Goal: Task Accomplishment & Management: Use online tool/utility

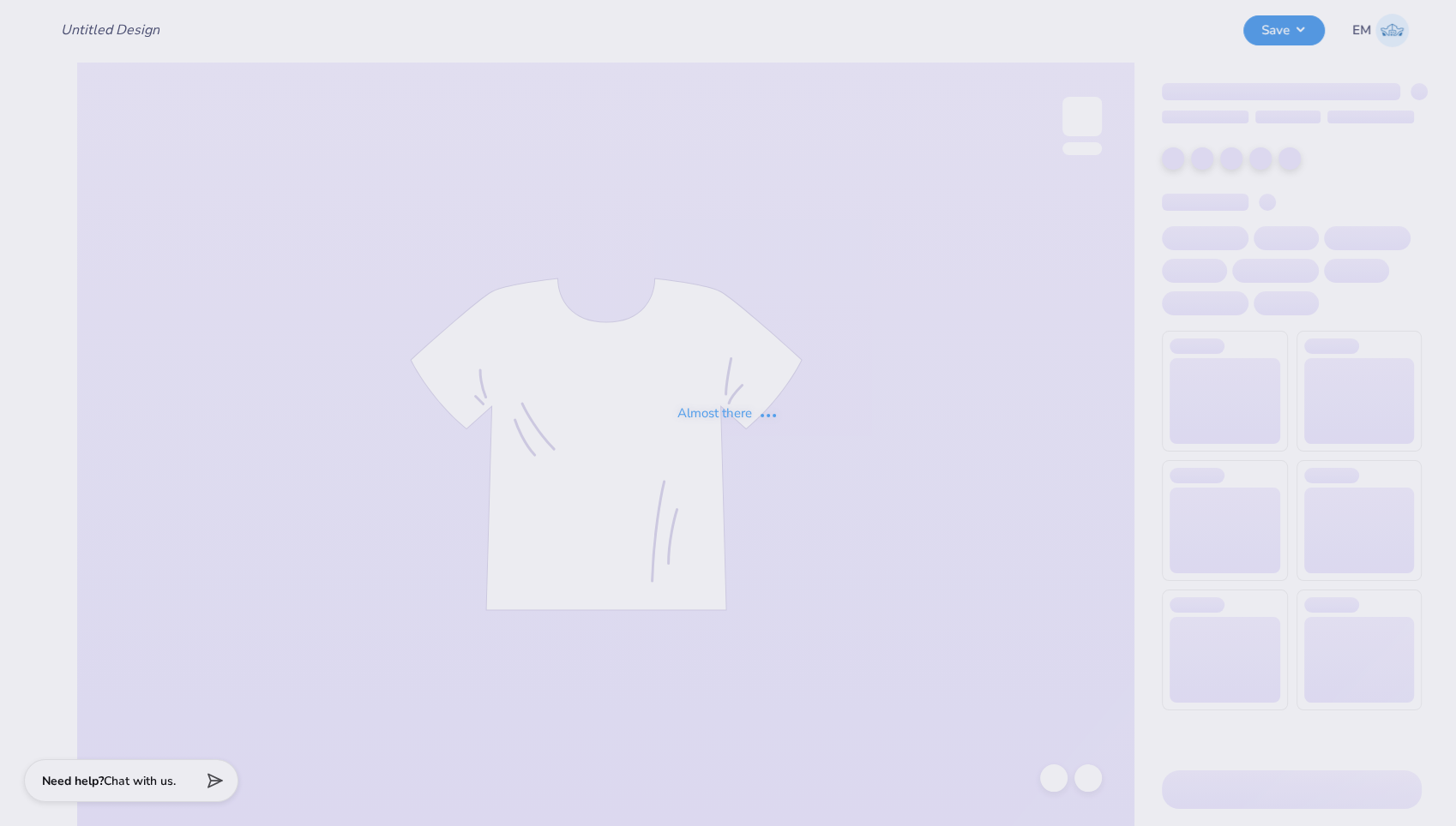
type input "KBC Hats"
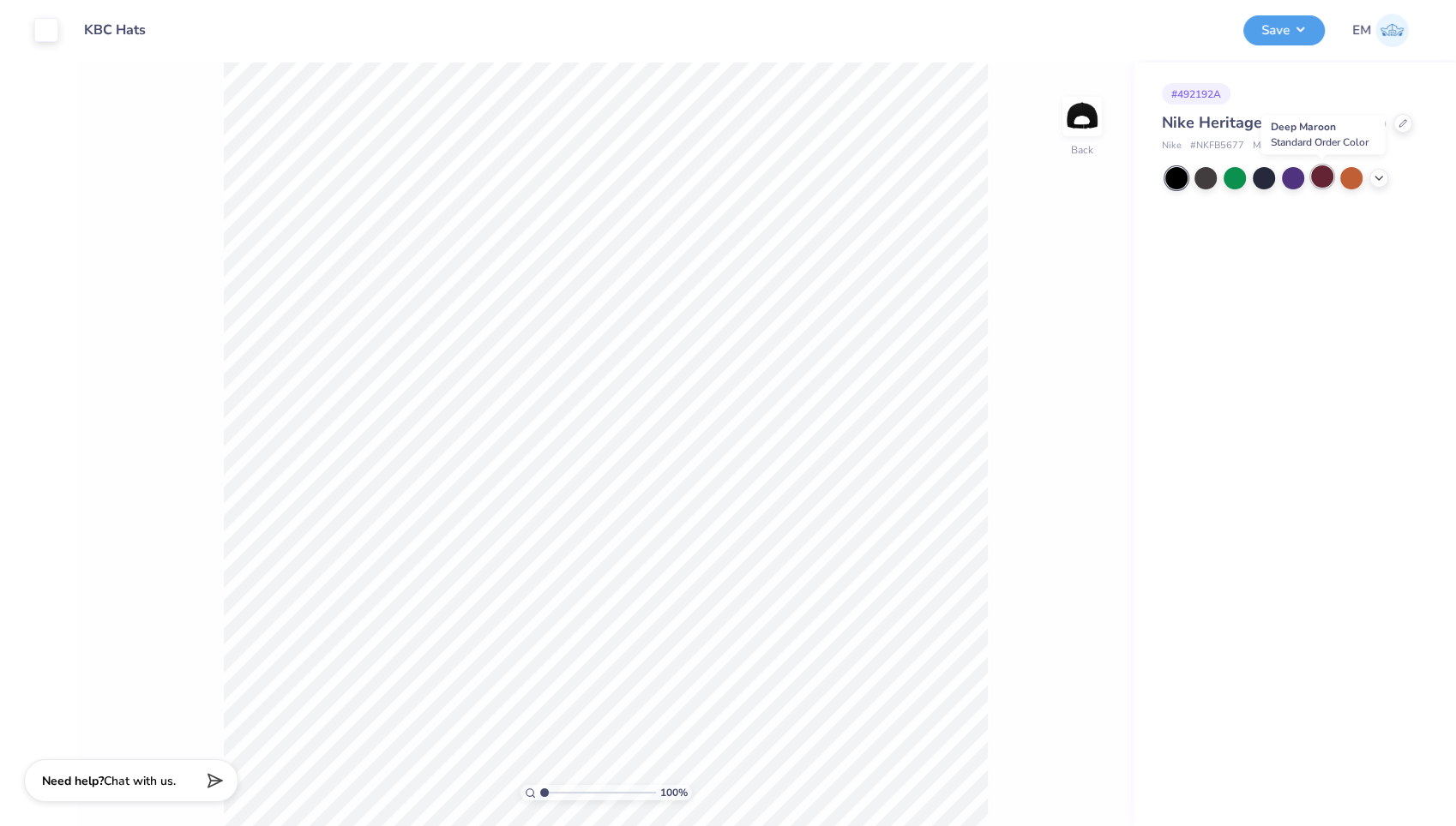
click at [1321, 176] on div at bounding box center [1322, 176] width 22 height 22
click at [1379, 178] on icon at bounding box center [1379, 177] width 14 height 14
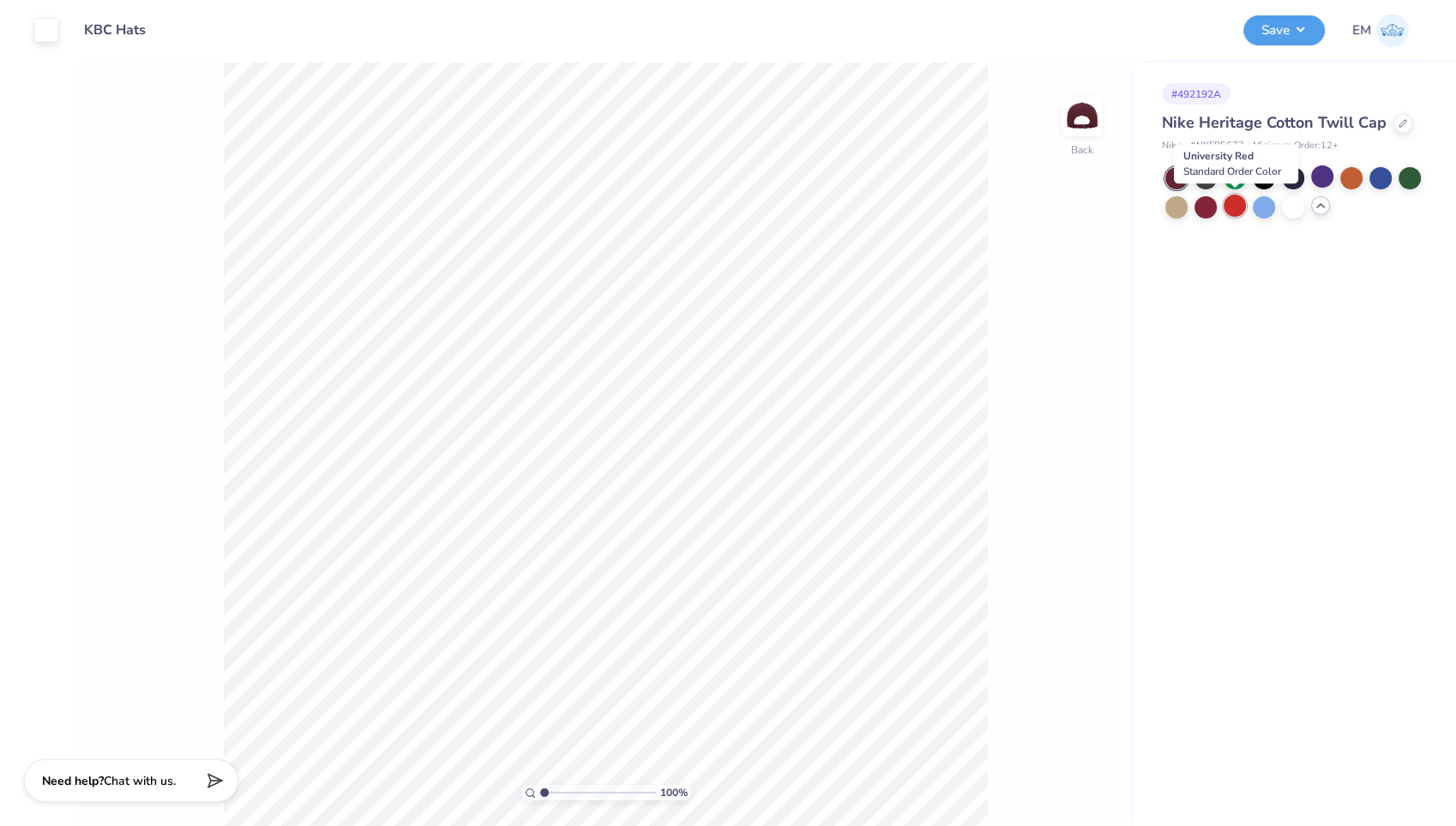
click at [1232, 201] on div at bounding box center [1234, 205] width 22 height 22
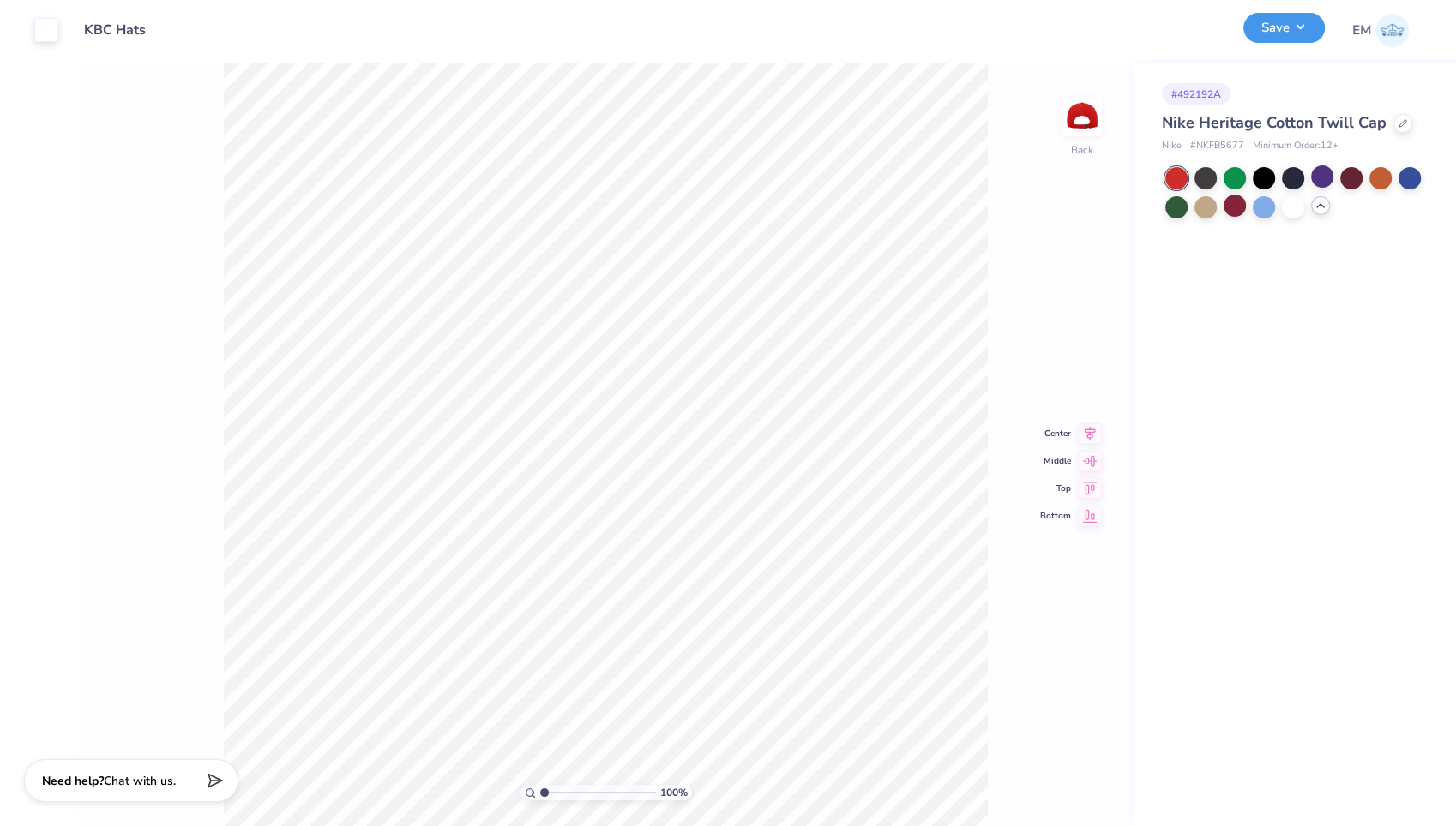
click at [1290, 34] on button "Save" at bounding box center [1284, 28] width 81 height 30
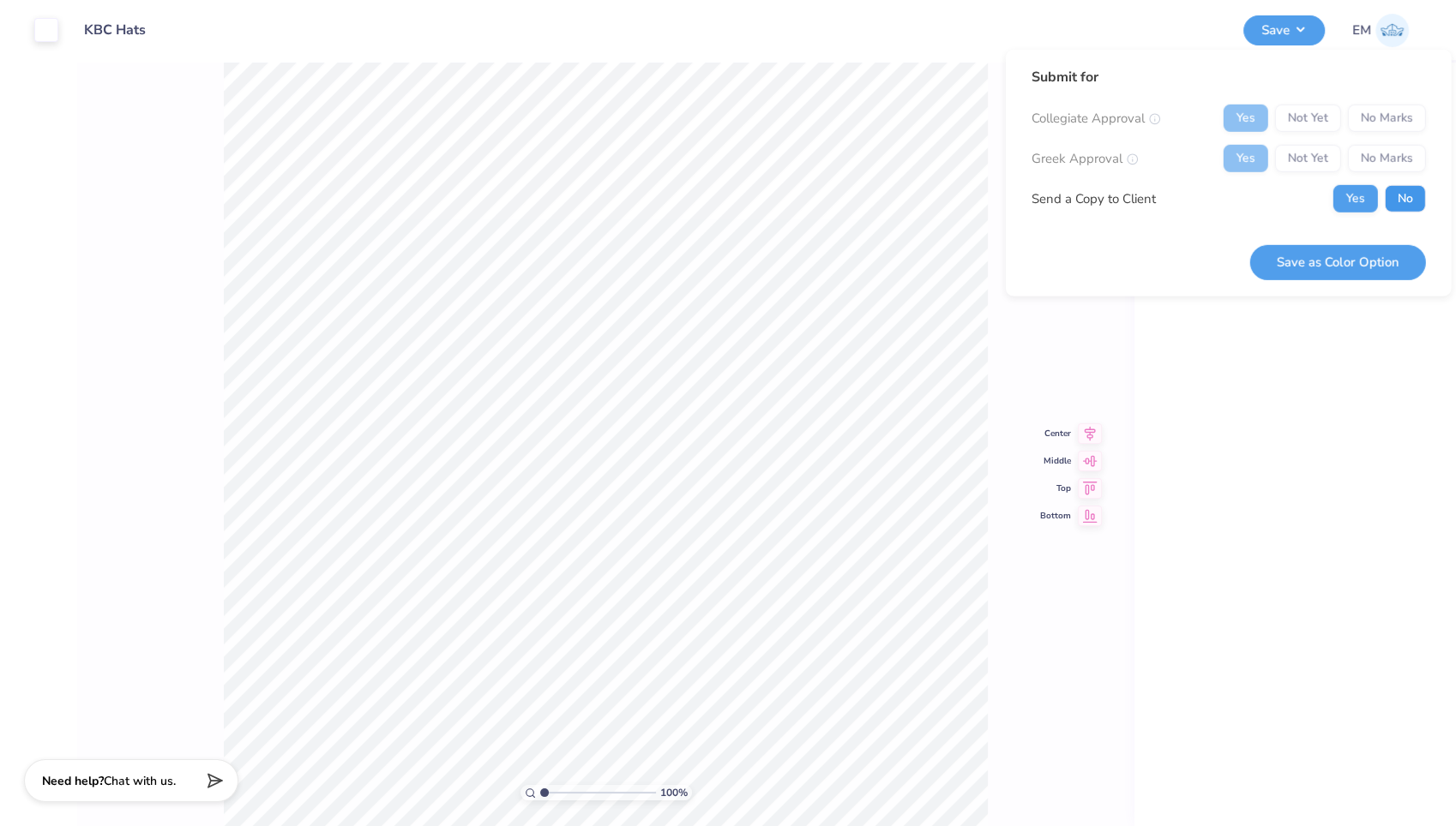
click at [1411, 199] on button "No" at bounding box center [1405, 199] width 42 height 27
click at [1332, 254] on button "Save as Color Option" at bounding box center [1338, 262] width 176 height 35
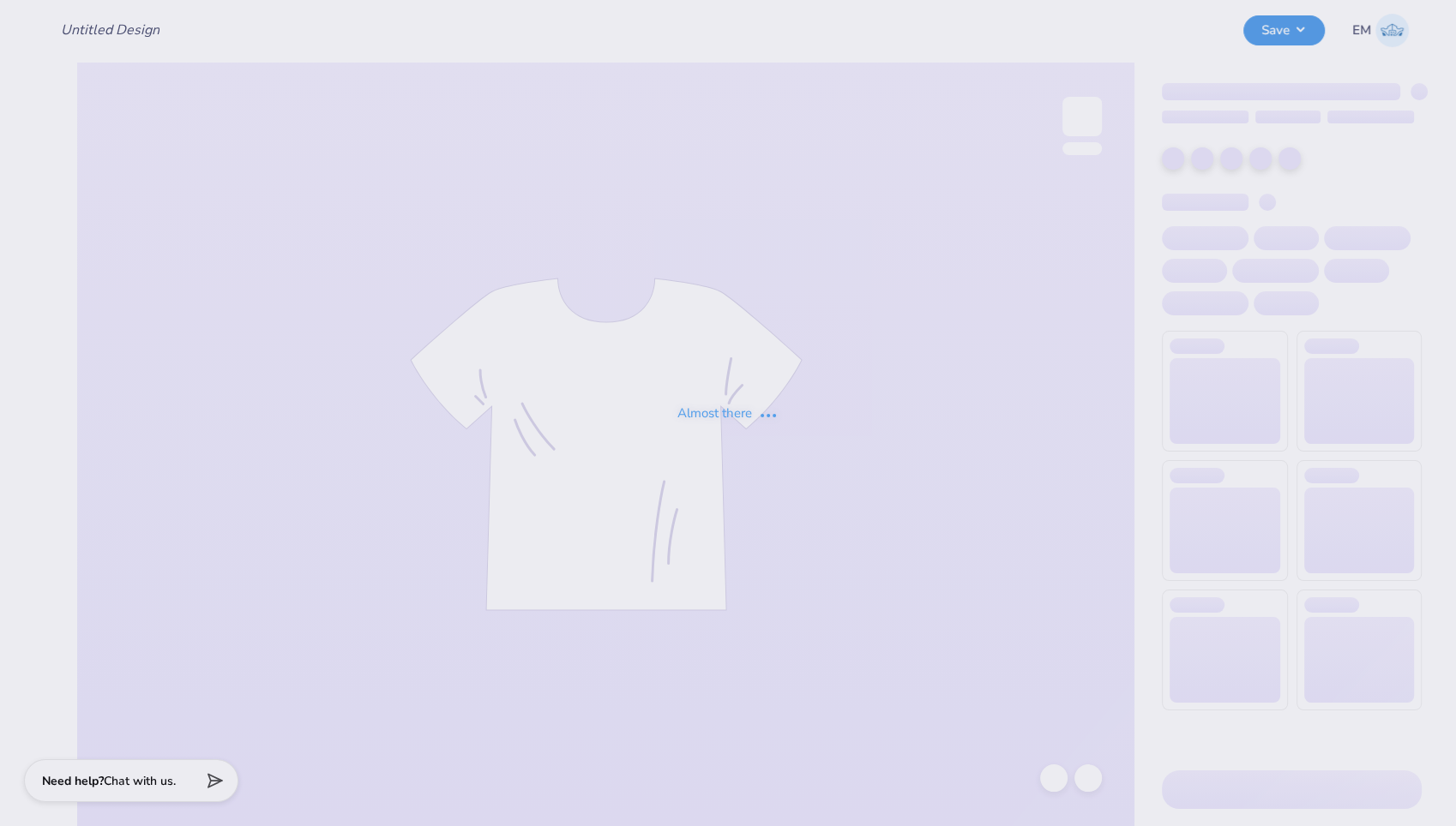
type input "KBC Hats"
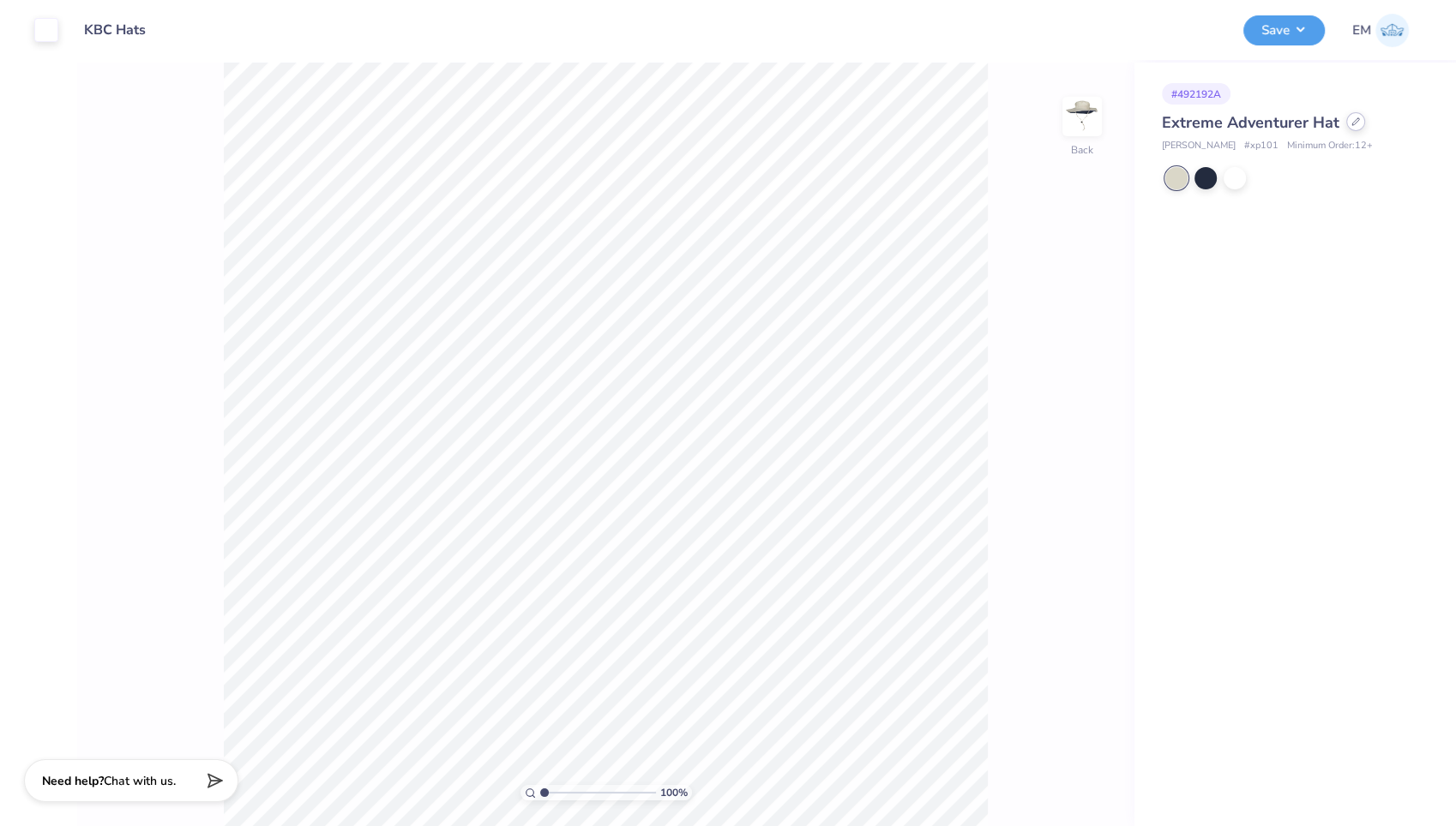
click at [1352, 120] on icon at bounding box center [1355, 122] width 9 height 9
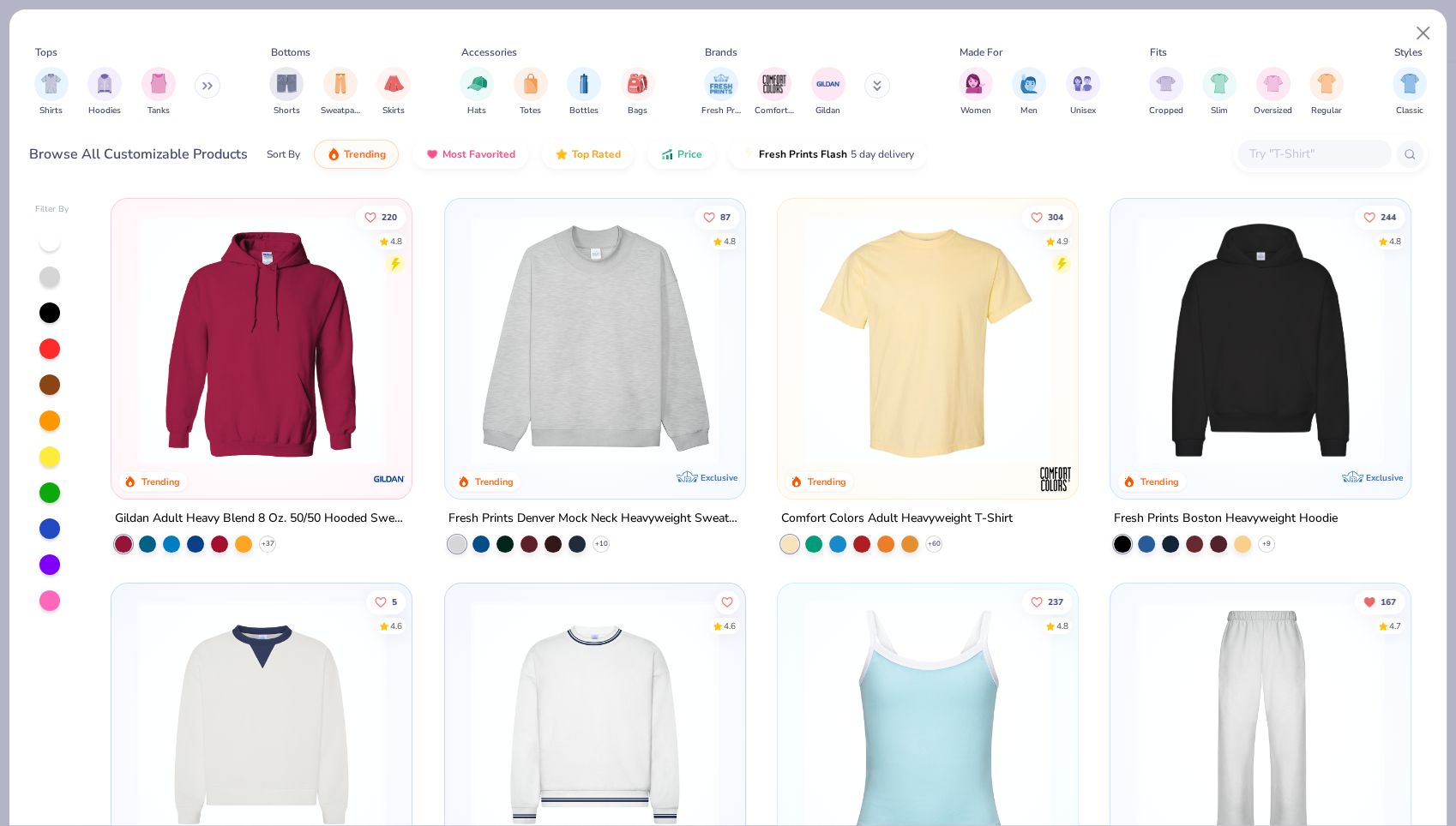
click at [861, 83] on div "Fresh Prints Comfort Colors Gildan" at bounding box center [807, 92] width 216 height 64
click at [883, 83] on button at bounding box center [876, 85] width 26 height 26
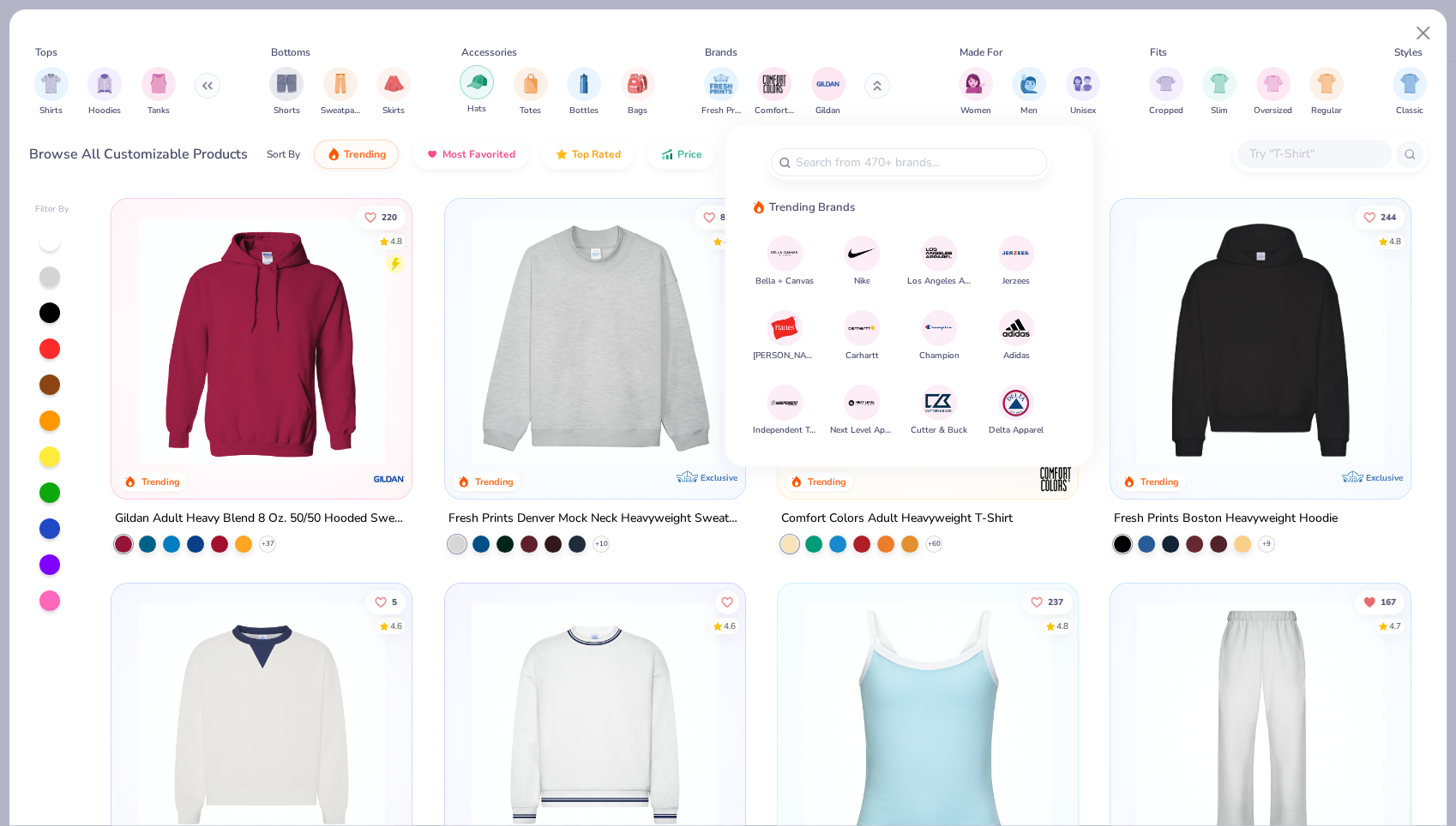
click at [484, 89] on img "filter for Hats" at bounding box center [477, 82] width 19 height 19
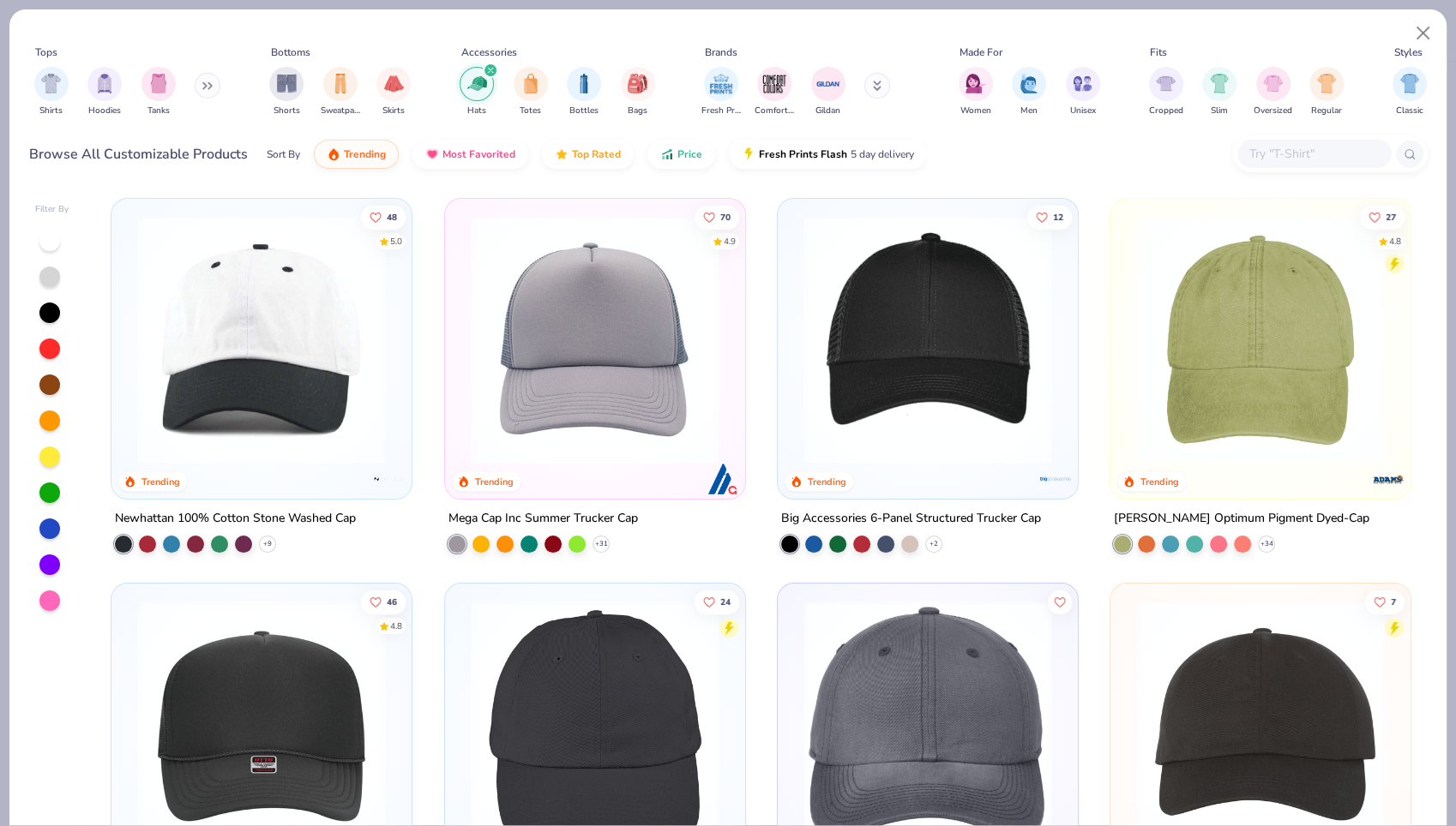
click at [870, 84] on button at bounding box center [876, 85] width 26 height 26
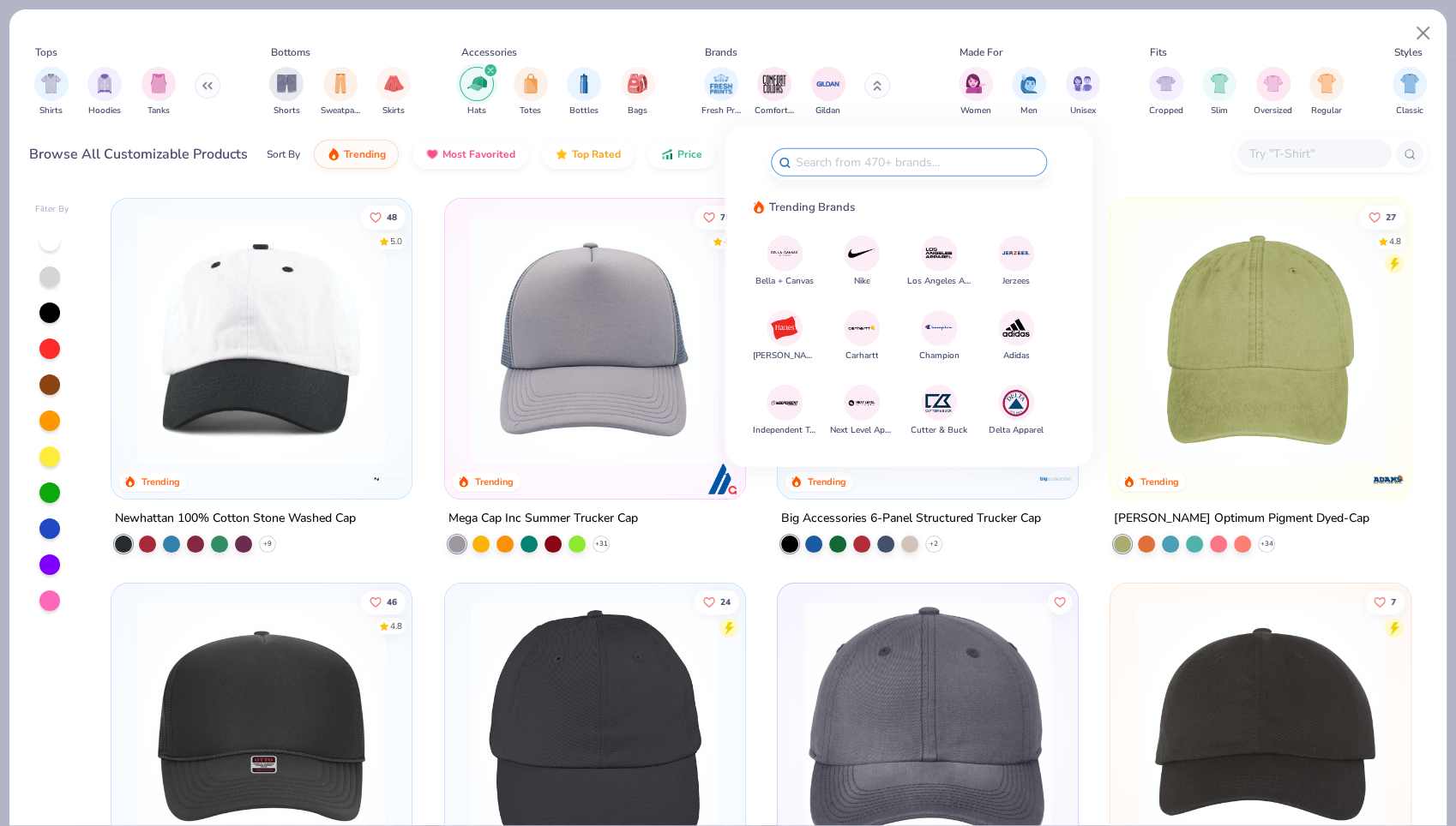
click at [871, 248] on img at bounding box center [861, 254] width 30 height 30
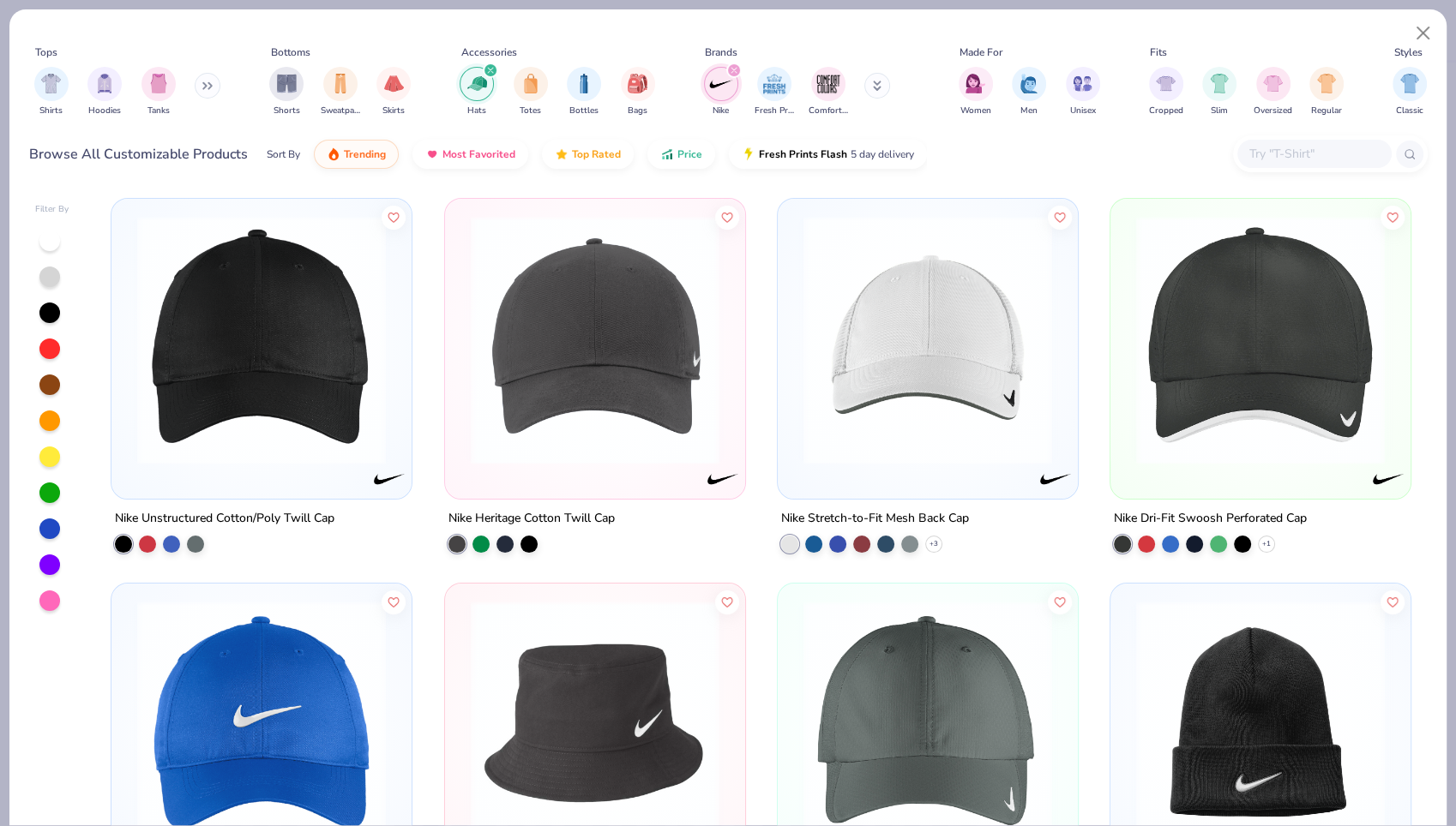
click at [591, 369] on img at bounding box center [595, 340] width 266 height 248
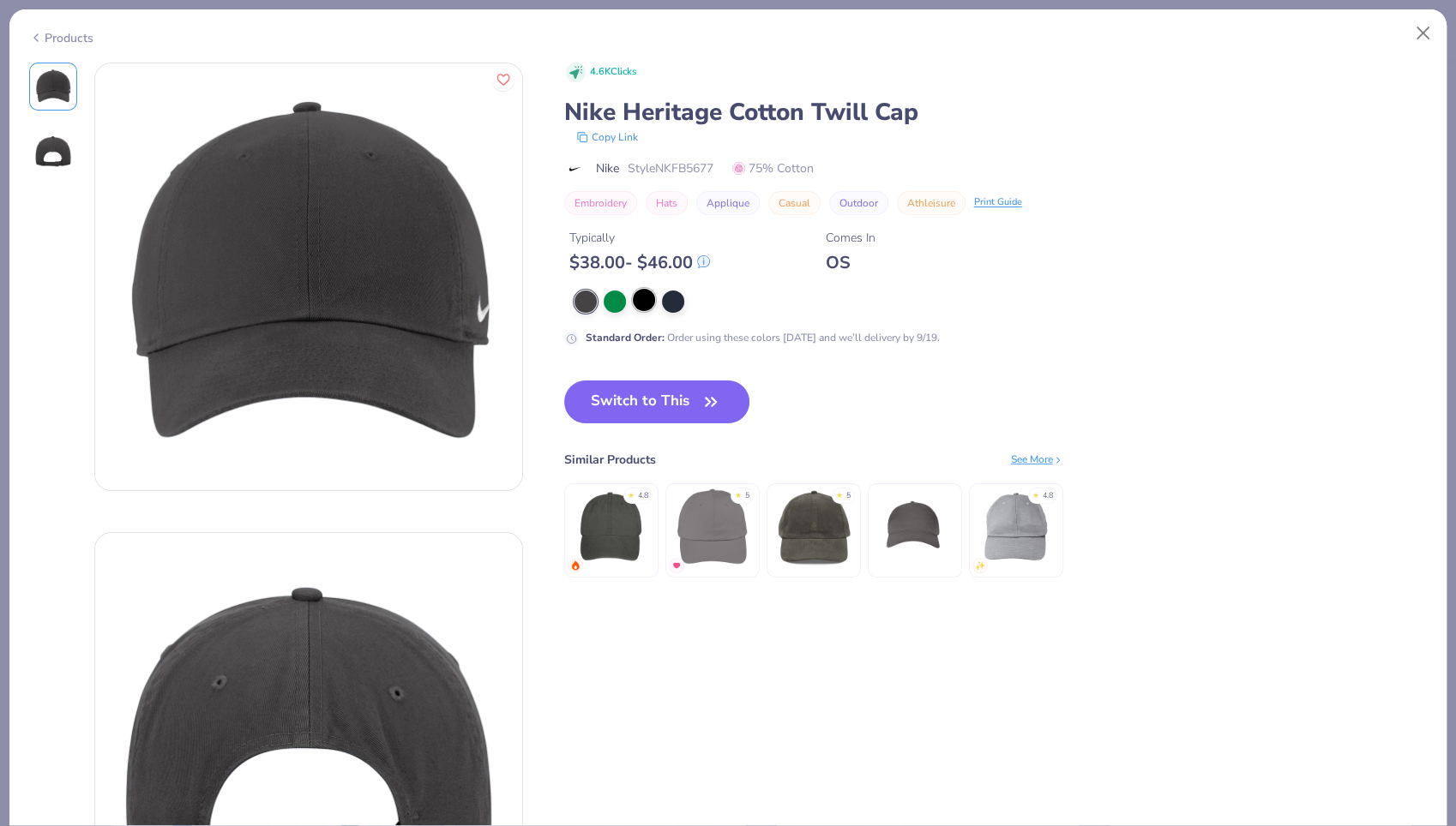
click at [644, 305] on div at bounding box center [643, 299] width 22 height 22
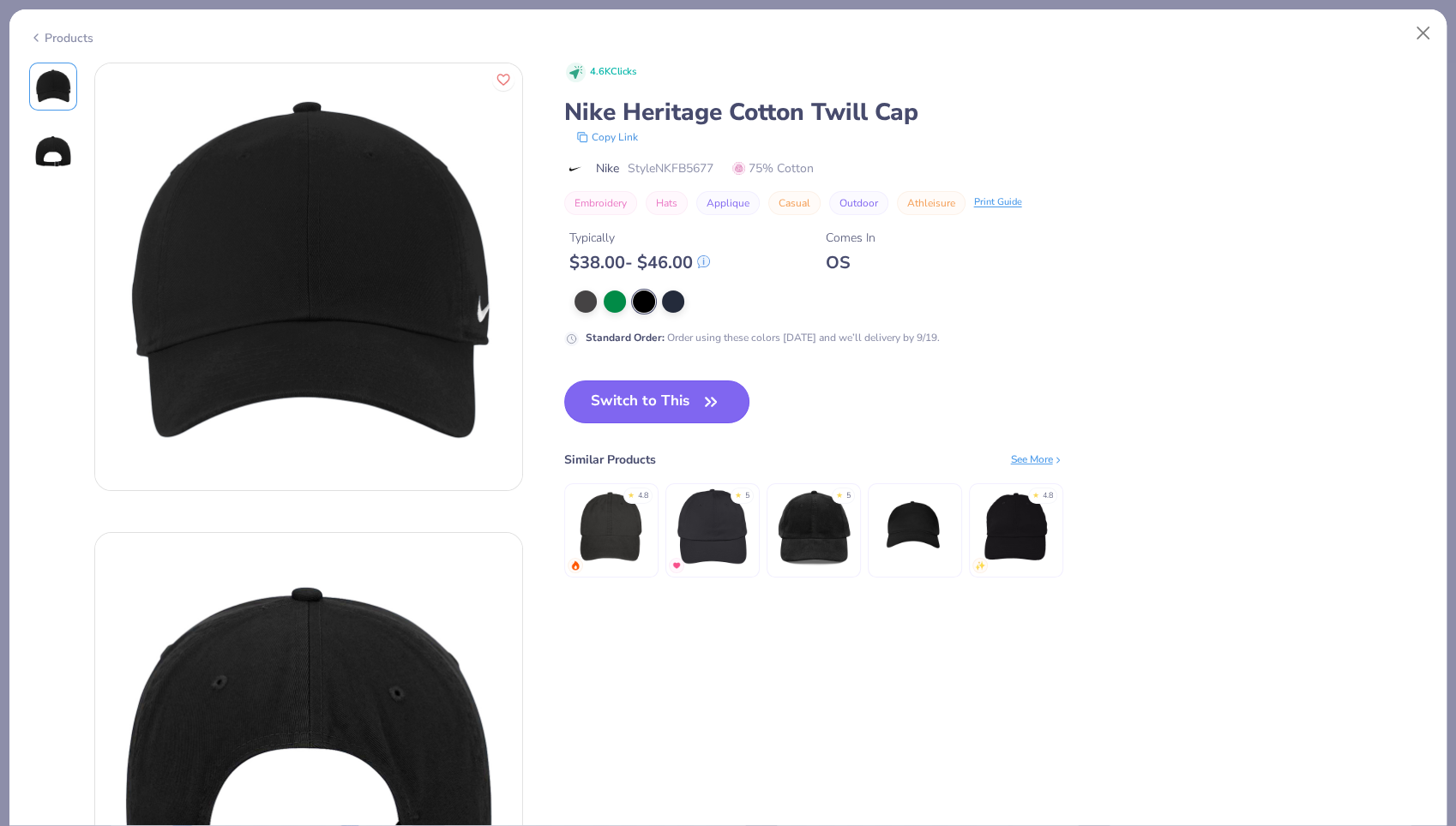
click at [639, 406] on button "Switch to This" at bounding box center [656, 402] width 186 height 43
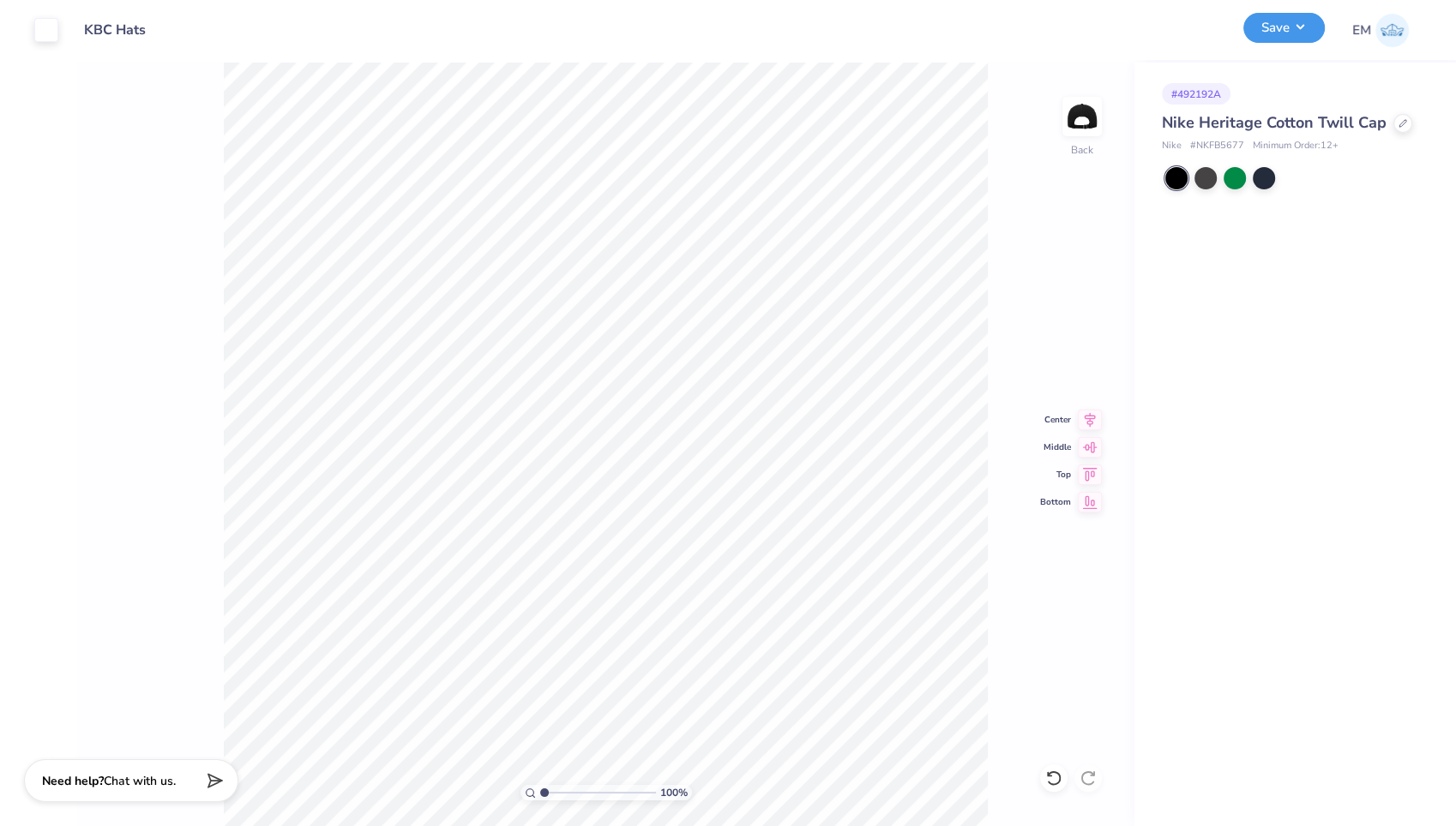
click at [1263, 42] on button "Save" at bounding box center [1284, 28] width 81 height 30
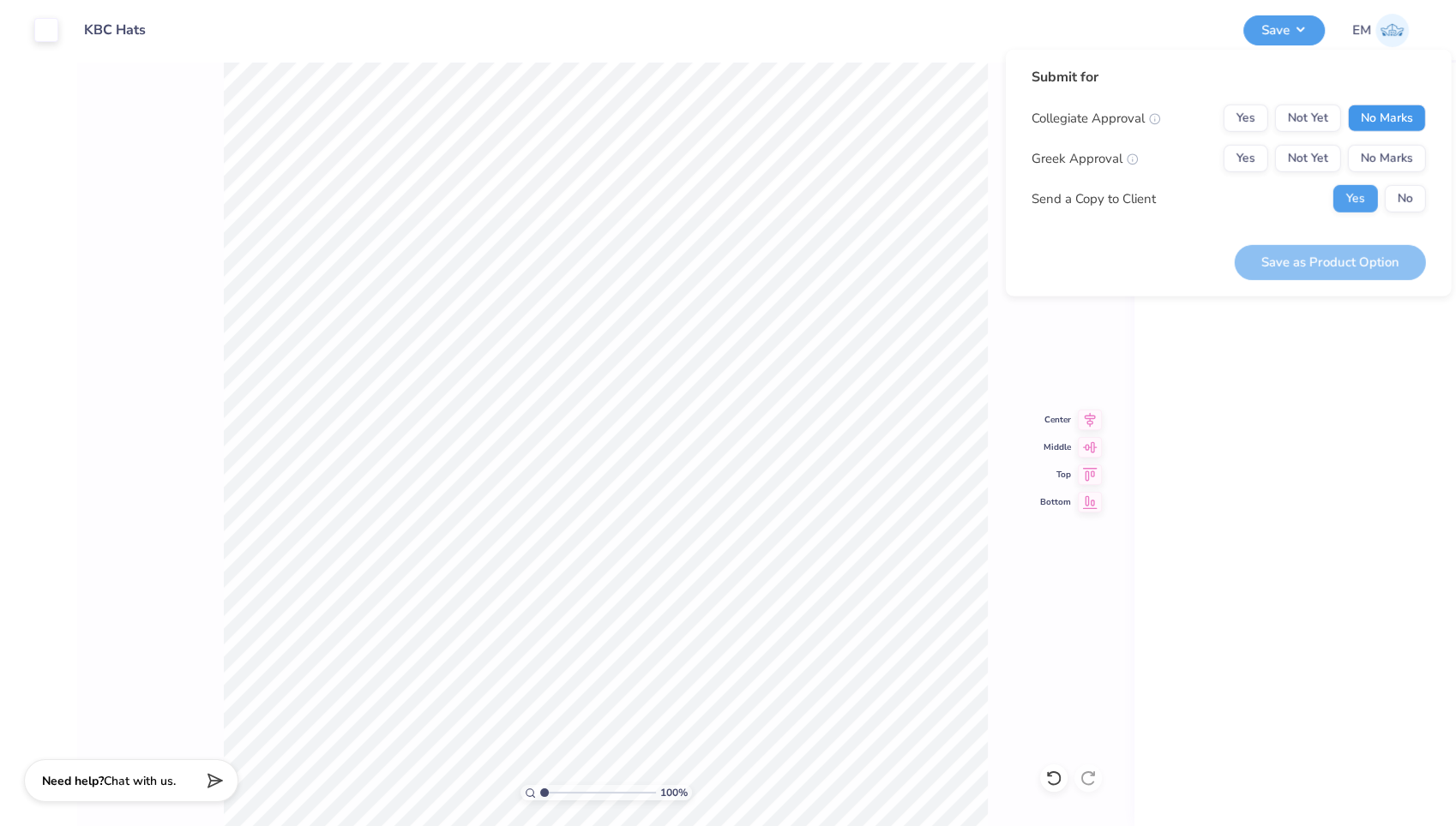
click at [1388, 117] on button "No Marks" at bounding box center [1386, 117] width 78 height 27
click at [1391, 147] on button "No Marks" at bounding box center [1386, 158] width 78 height 27
click at [1403, 193] on button "No" at bounding box center [1405, 199] width 42 height 27
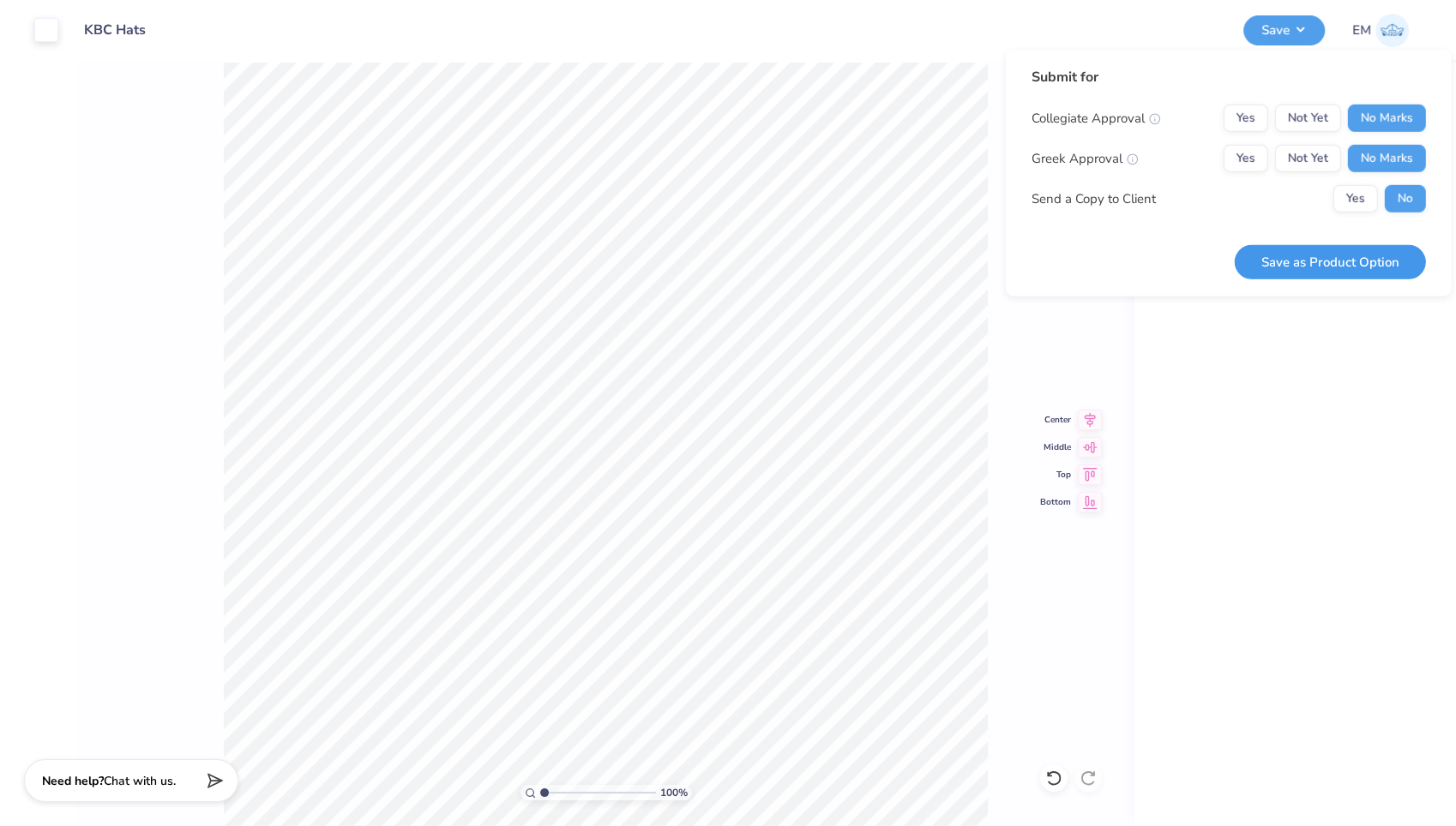
click at [1347, 259] on button "Save as Product Option" at bounding box center [1330, 262] width 191 height 35
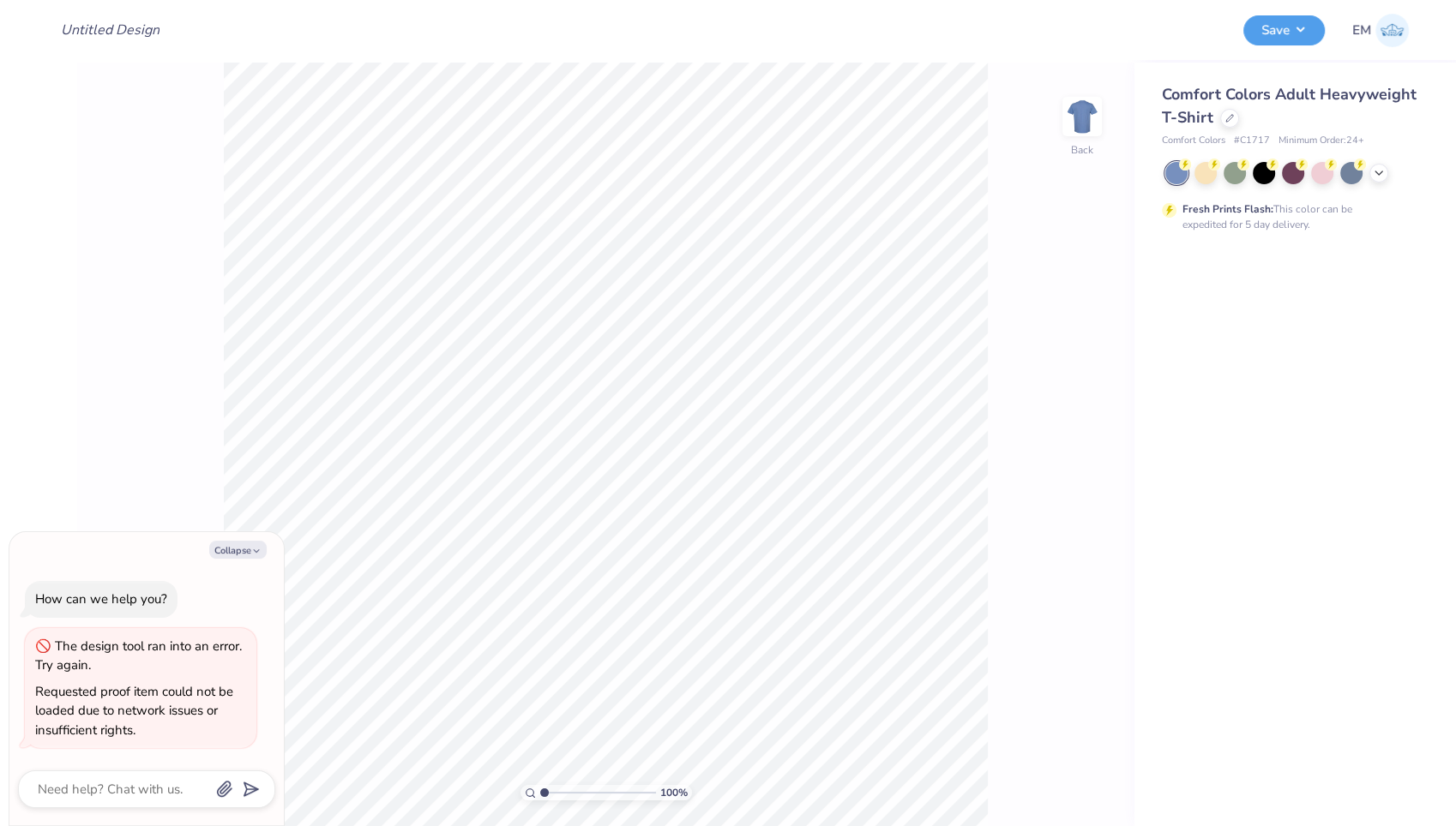
type textarea "x"
